Goal: Navigation & Orientation: Find specific page/section

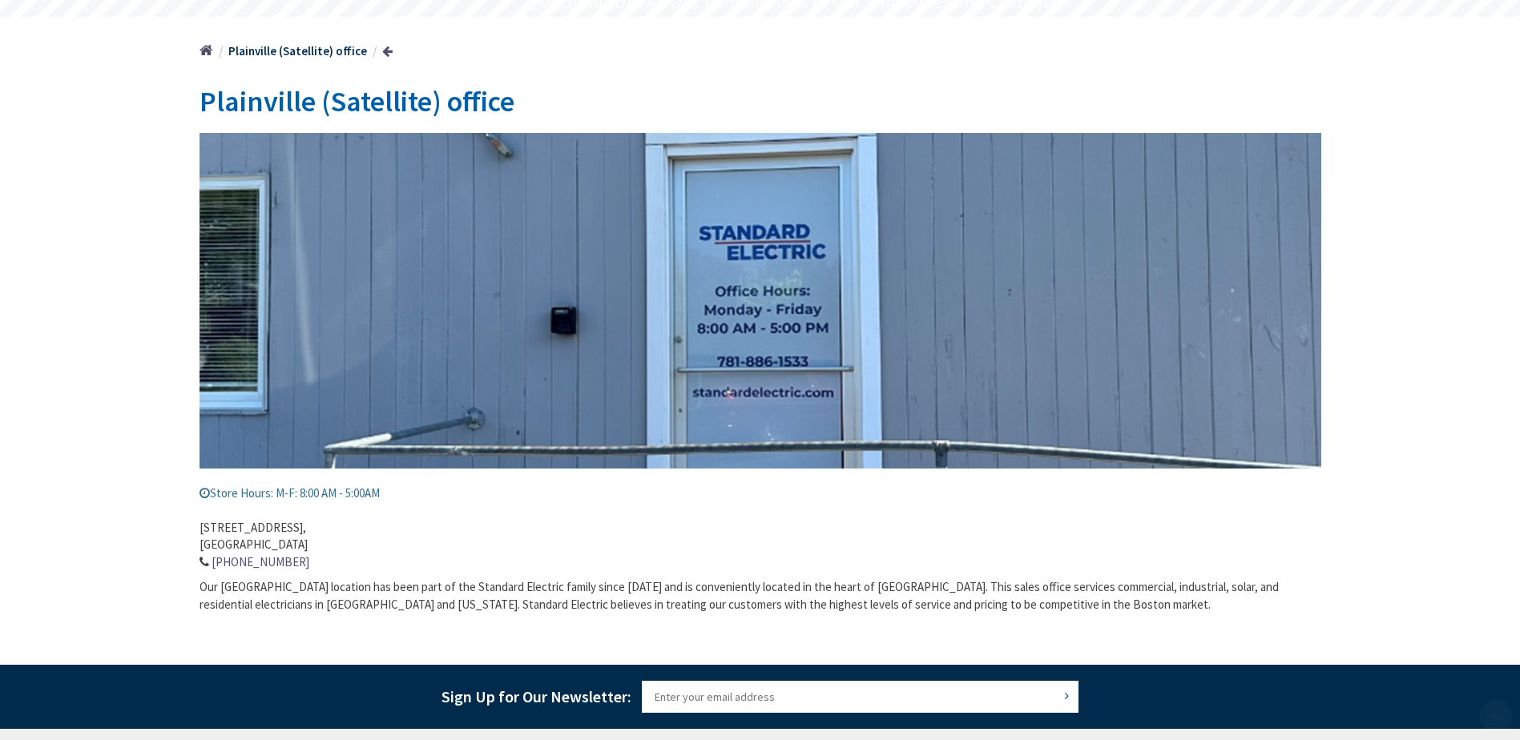
scroll to position [160, 0]
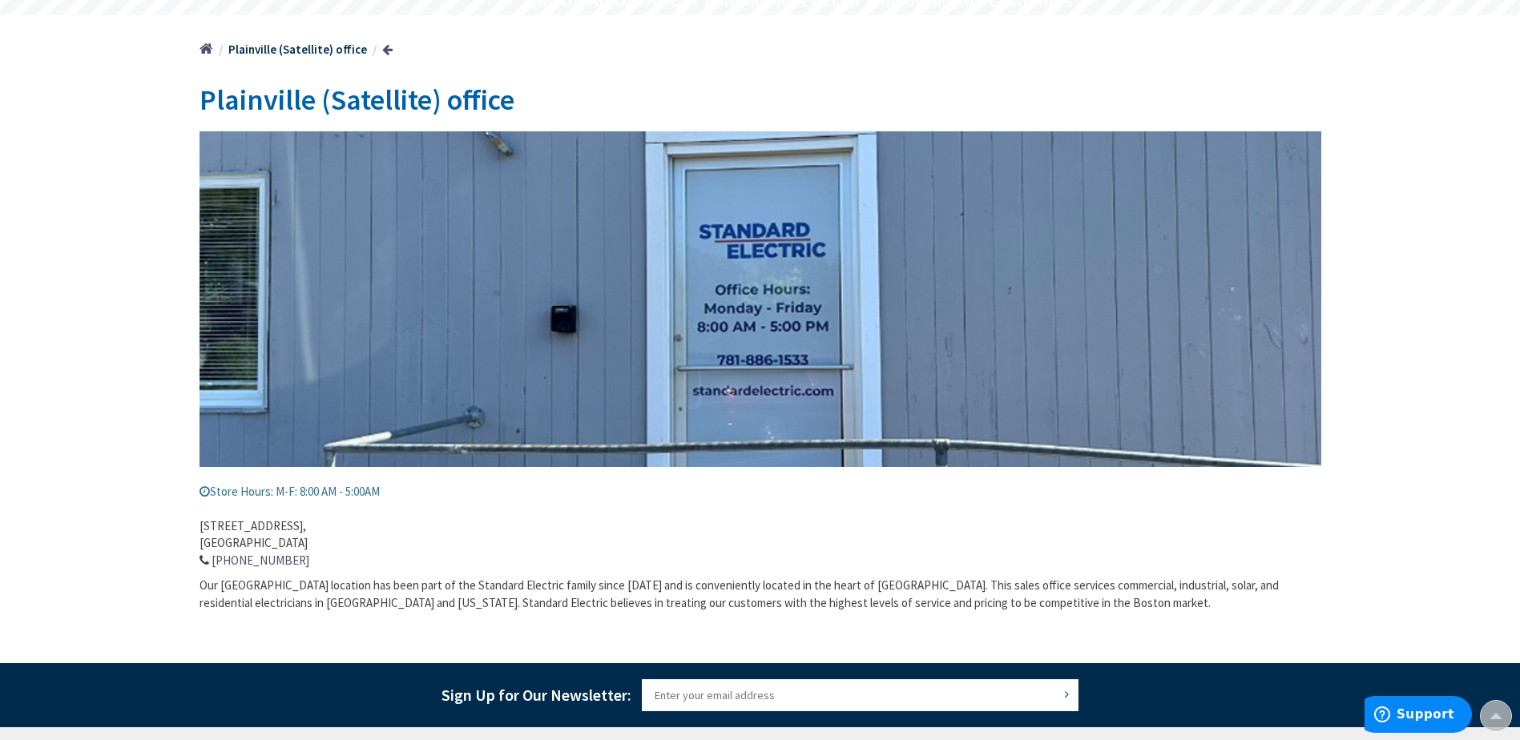
click at [384, 50] on link at bounding box center [387, 49] width 10 height 12
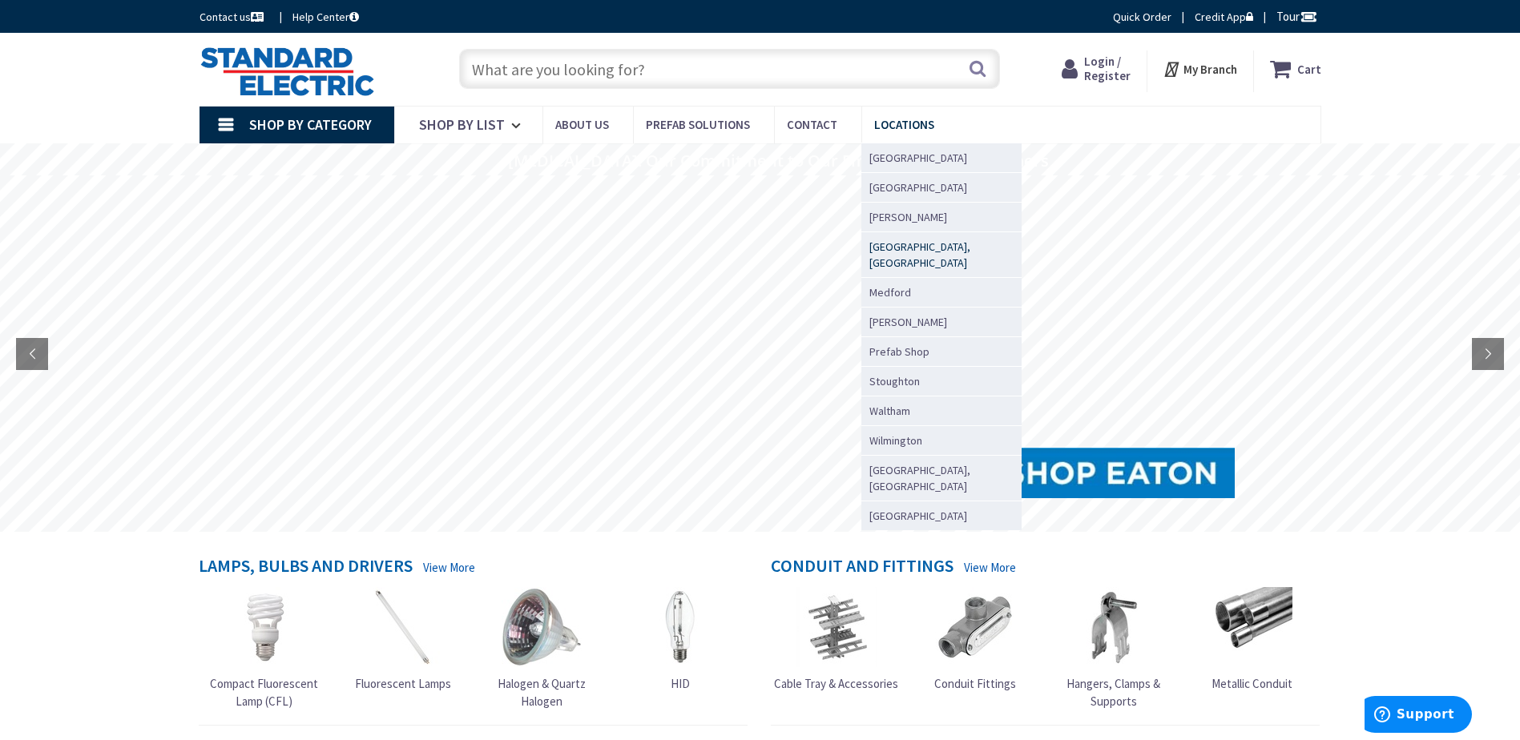
click at [908, 252] on span "[GEOGRAPHIC_DATA], [GEOGRAPHIC_DATA]" at bounding box center [937, 255] width 136 height 32
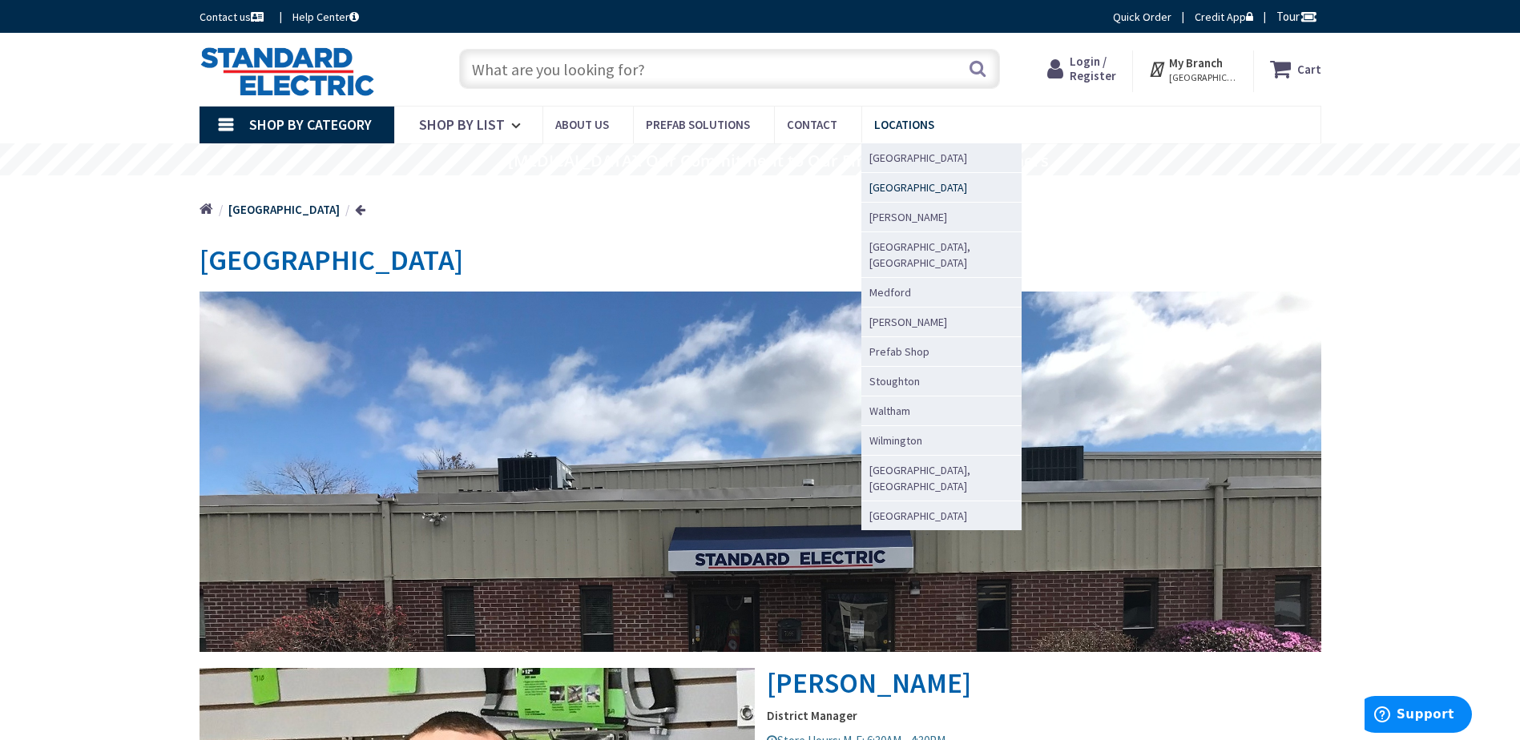
click at [882, 191] on span "[GEOGRAPHIC_DATA]" at bounding box center [918, 187] width 98 height 16
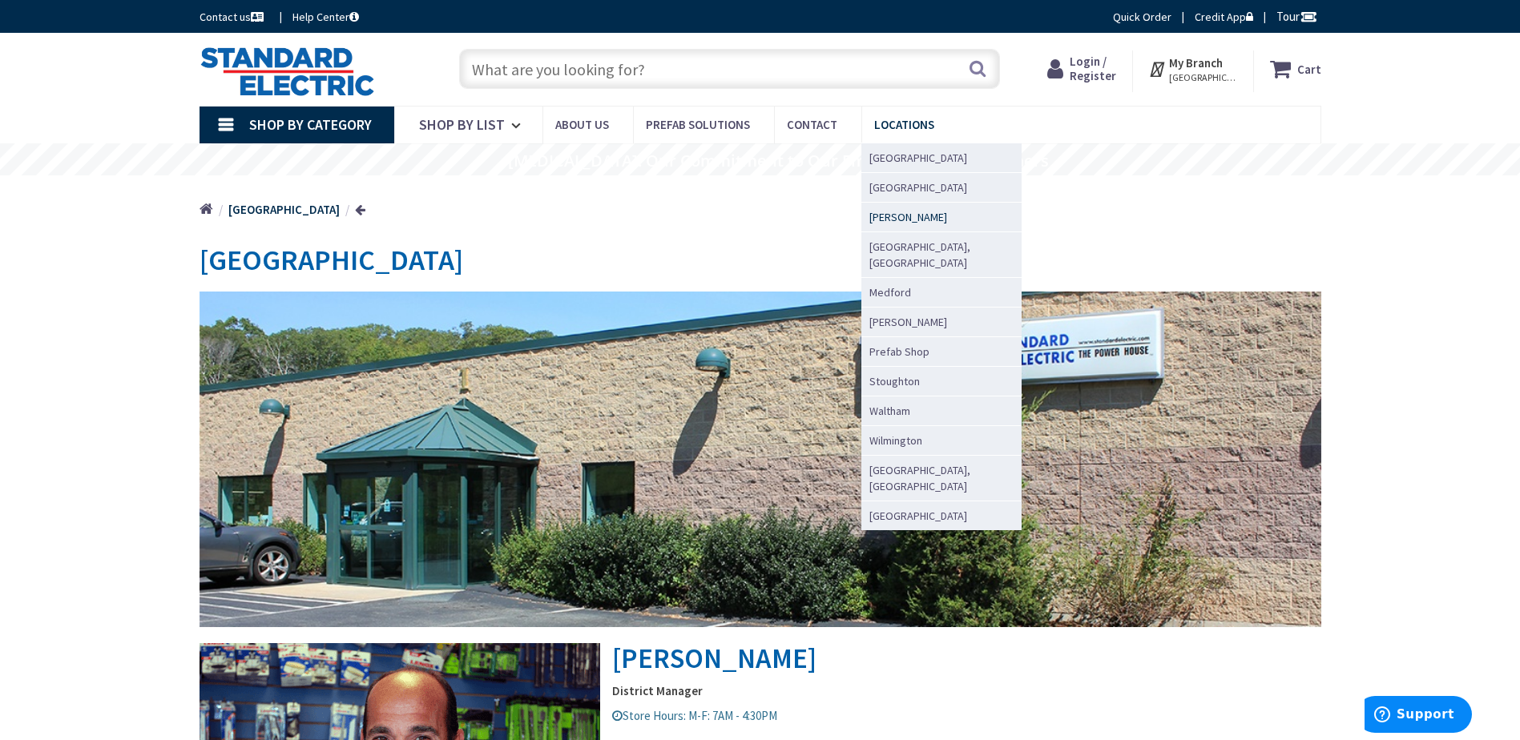
click at [886, 214] on span "[PERSON_NAME]" at bounding box center [908, 217] width 78 height 16
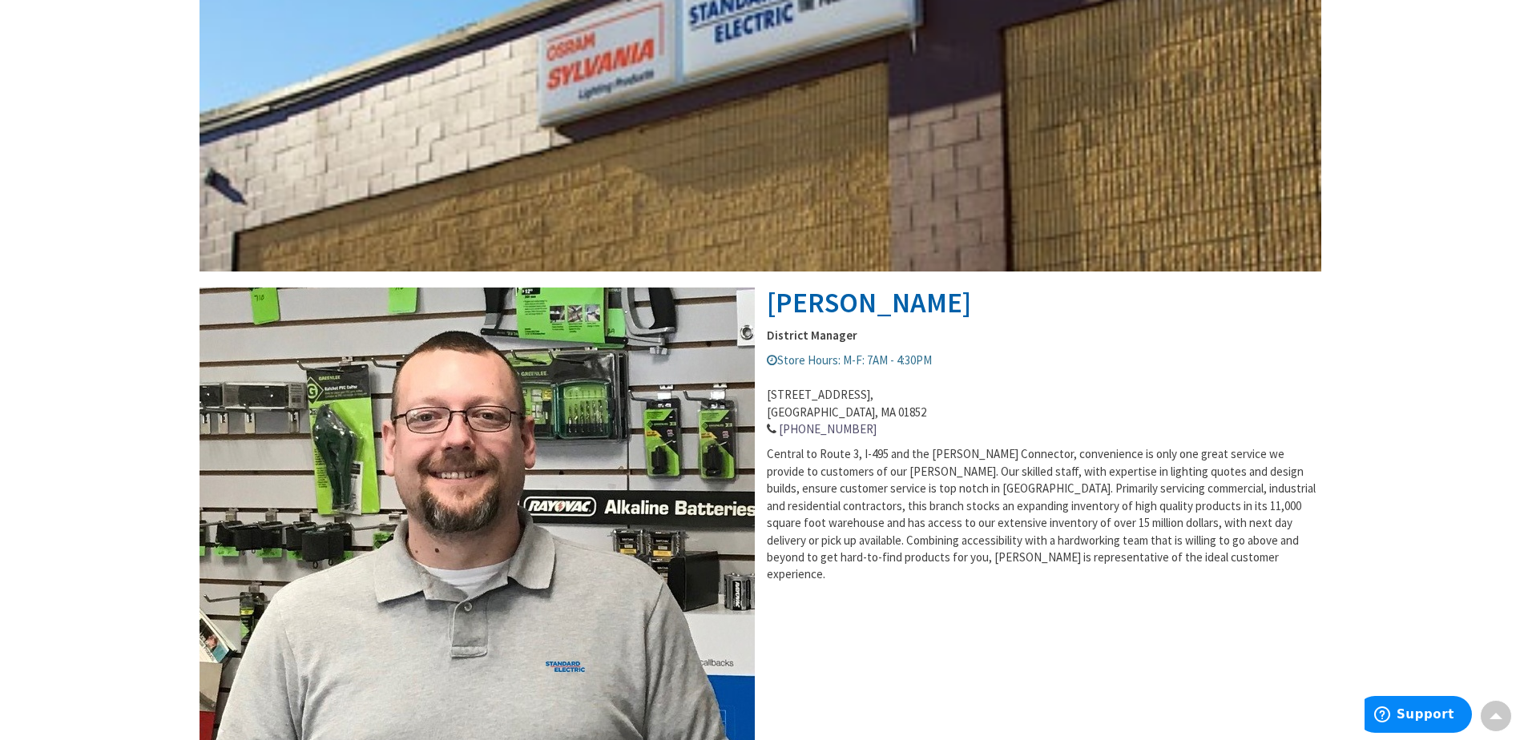
scroll to position [80, 0]
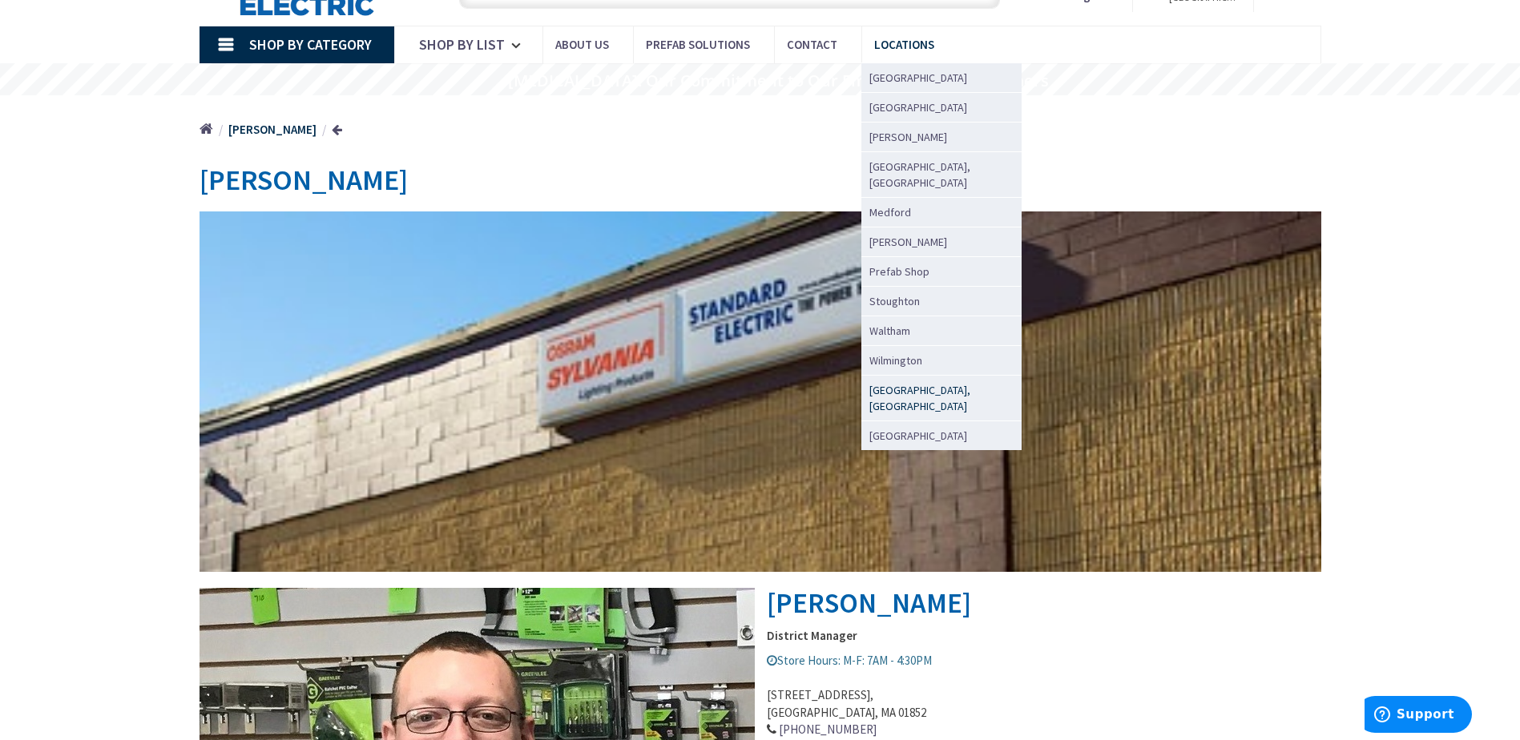
click at [884, 382] on span "[GEOGRAPHIC_DATA], [GEOGRAPHIC_DATA]" at bounding box center [937, 398] width 136 height 32
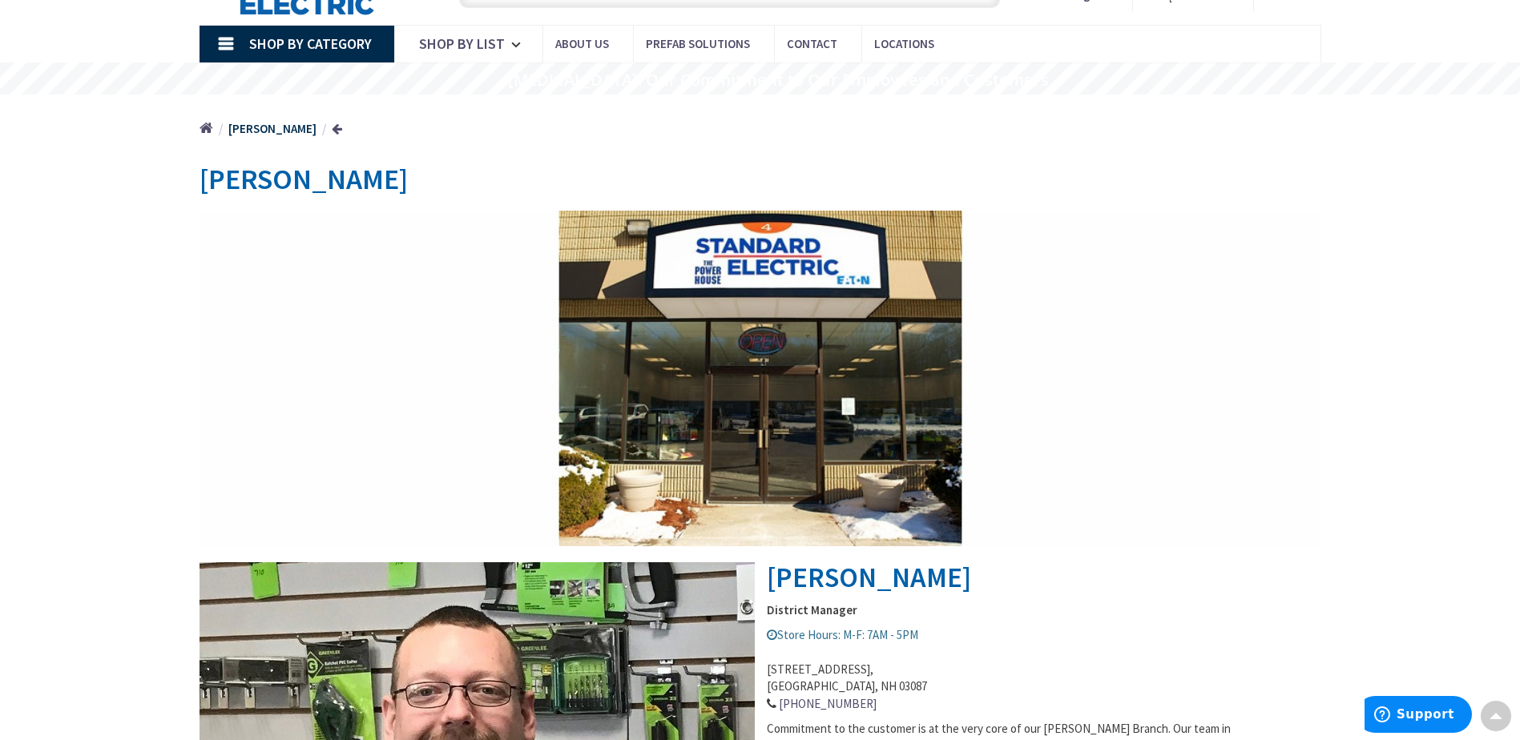
scroll to position [80, 0]
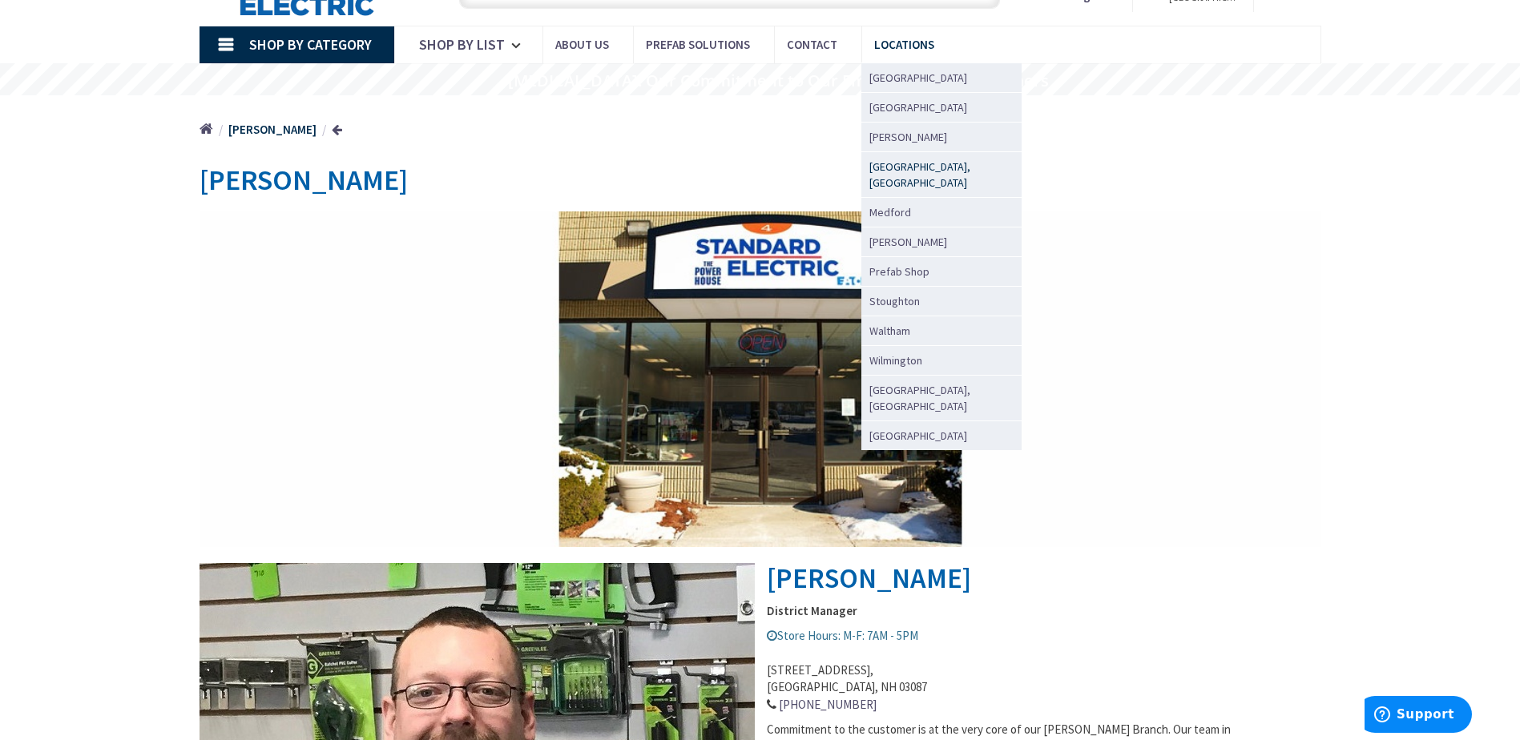
click at [894, 169] on span "[GEOGRAPHIC_DATA], [GEOGRAPHIC_DATA]" at bounding box center [937, 175] width 136 height 32
